Goal: Task Accomplishment & Management: Use online tool/utility

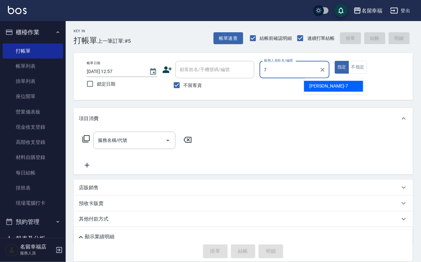
type input "[PERSON_NAME]-7"
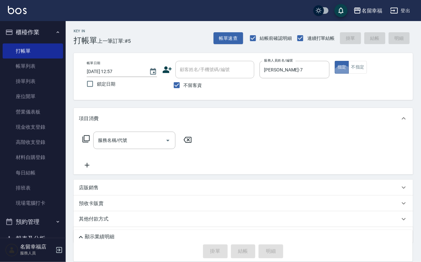
type button "true"
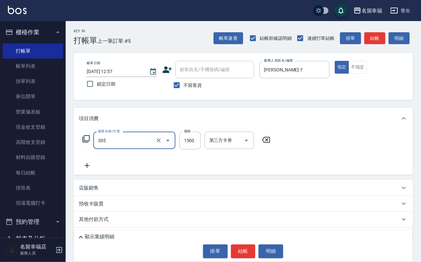
type input "設計燙髮1500(305)"
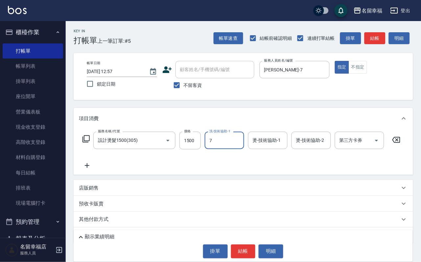
type input "[PERSON_NAME]-7"
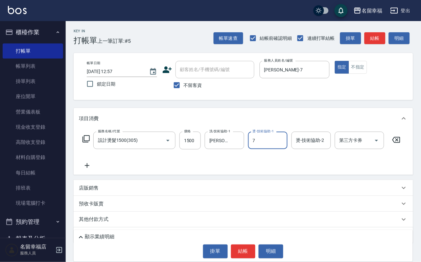
type input "[PERSON_NAME]-7"
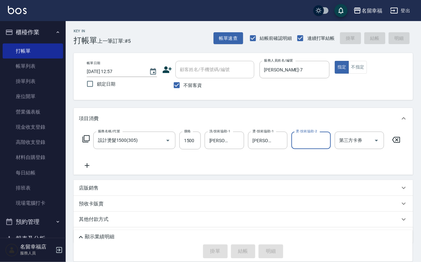
type input "[DATE] 13:47"
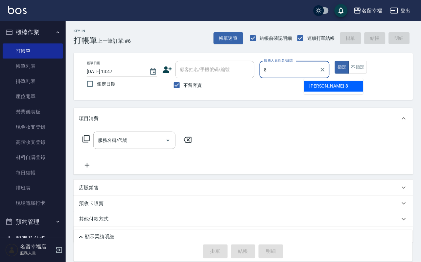
type input "[PERSON_NAME]-8"
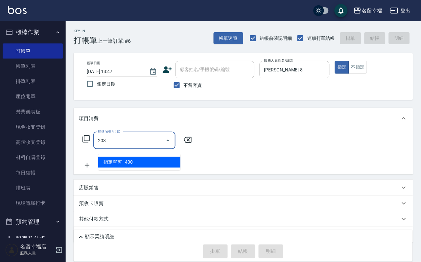
type input "指定單剪(203)"
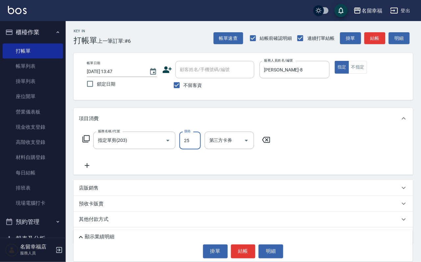
type input "250"
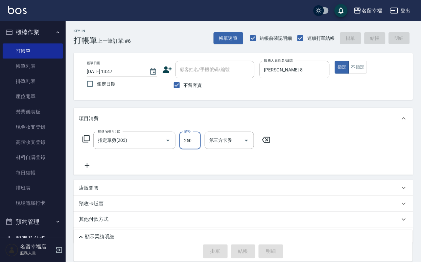
type input "[DATE] 13:49"
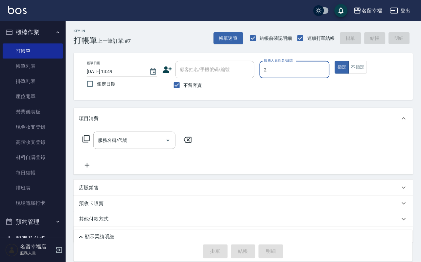
type input "[PERSON_NAME]-2"
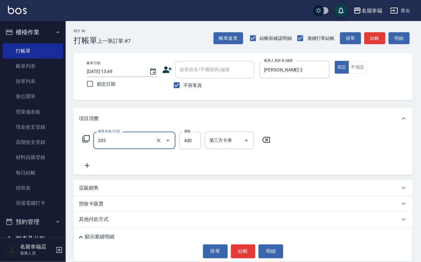
type input "指定單剪(203)"
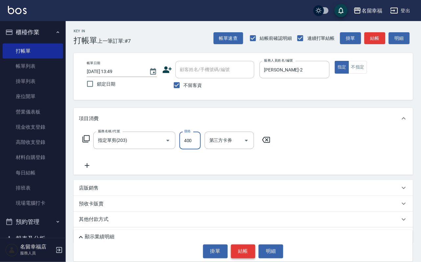
click at [241, 251] on button "結帳" at bounding box center [243, 251] width 25 height 14
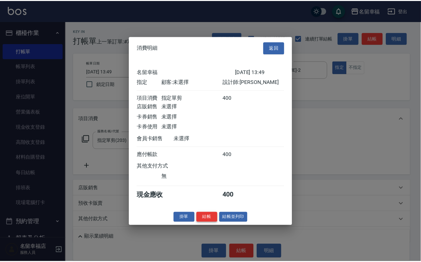
scroll to position [81, 0]
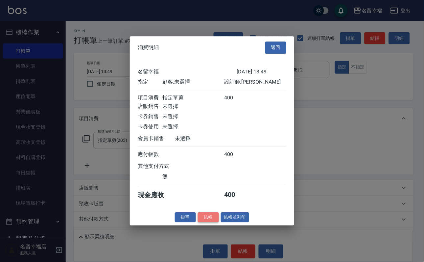
click at [202, 222] on button "結帳" at bounding box center [208, 217] width 21 height 10
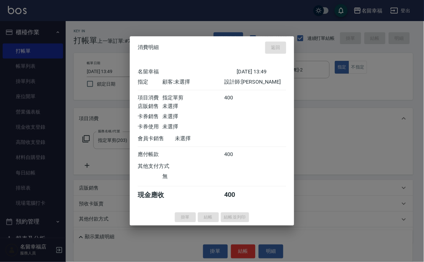
type input "[DATE] 14:05"
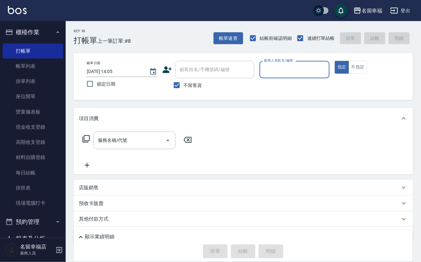
click at [367, 74] on button "不指定" at bounding box center [358, 67] width 18 height 13
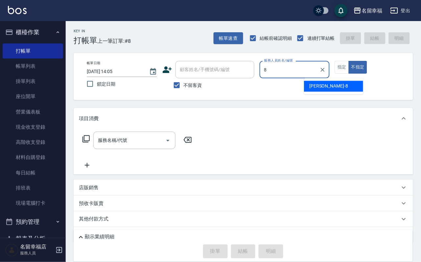
type input "[PERSON_NAME]-8"
type button "false"
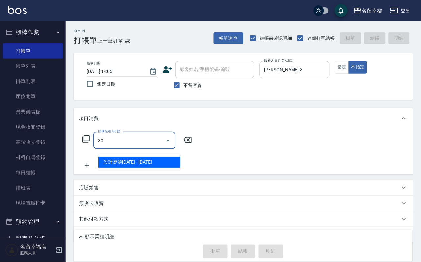
type input "3"
type input "洗髮(101)"
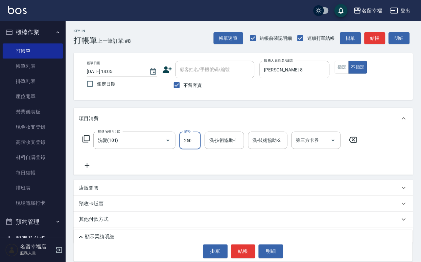
type input "250"
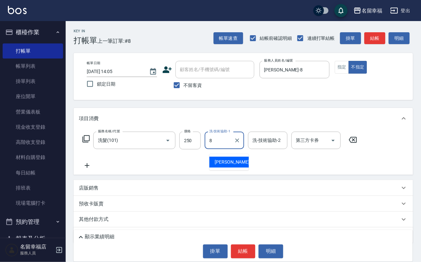
type input "[PERSON_NAME]-8"
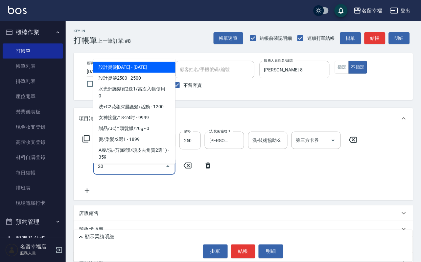
type input "202"
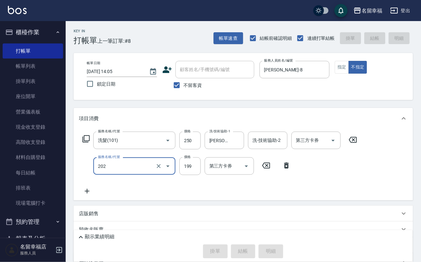
type input "[DATE] 14:08"
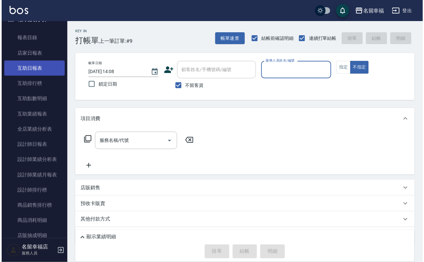
scroll to position [395, 0]
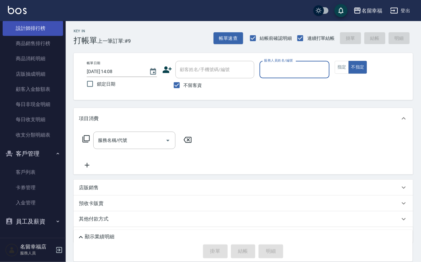
click at [42, 36] on link "設計師排行榜" at bounding box center [33, 28] width 61 height 15
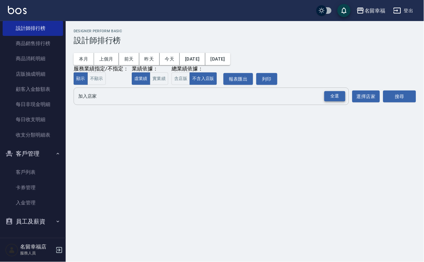
click at [332, 101] on div "全選" at bounding box center [335, 96] width 21 height 10
click at [391, 103] on button "搜尋" at bounding box center [399, 97] width 33 height 12
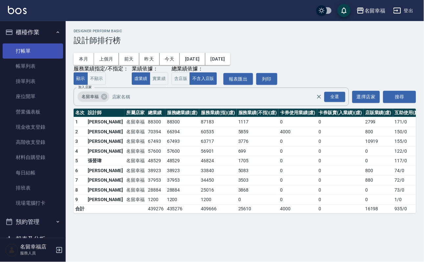
click at [26, 52] on link "打帳單" at bounding box center [33, 50] width 61 height 15
